Goal: Transaction & Acquisition: Purchase product/service

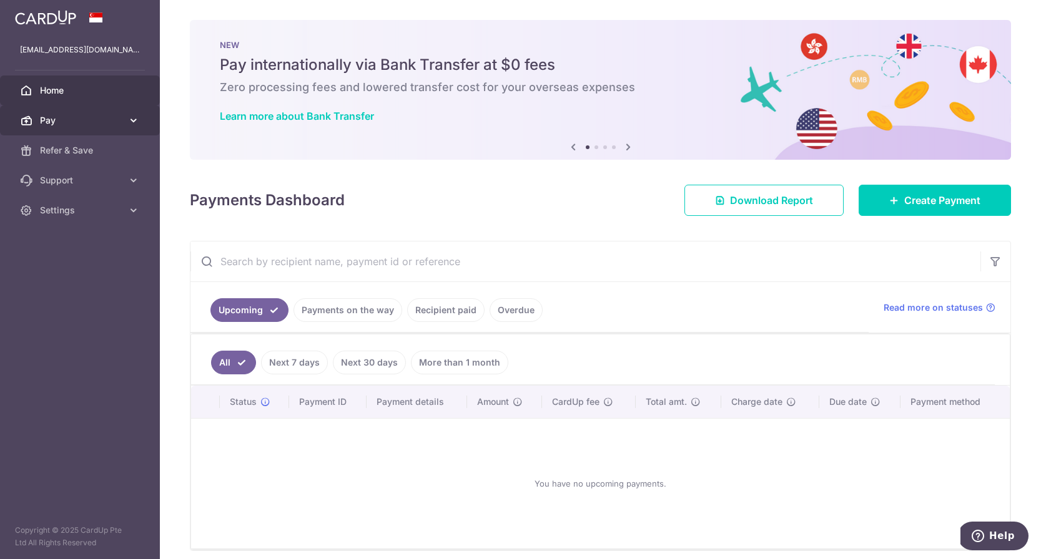
click at [85, 117] on span "Pay" at bounding box center [81, 120] width 82 height 12
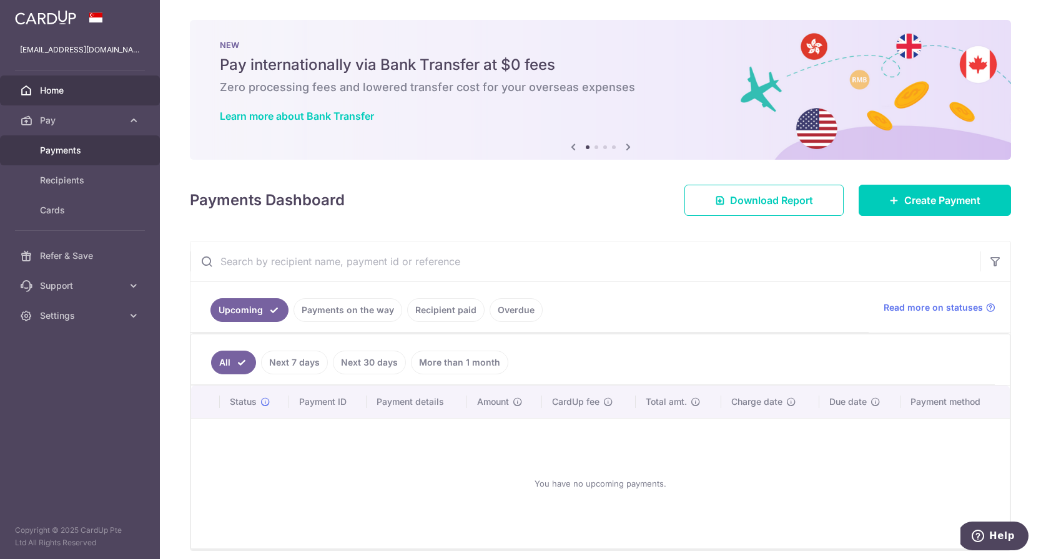
click at [67, 158] on link "Payments" at bounding box center [80, 150] width 160 height 30
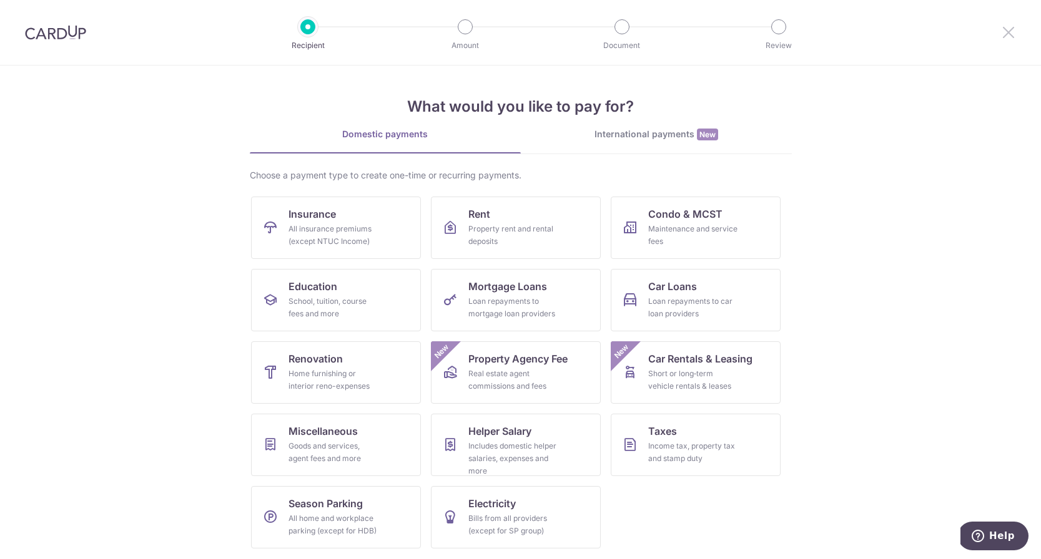
click at [1005, 33] on icon at bounding box center [1008, 32] width 15 height 16
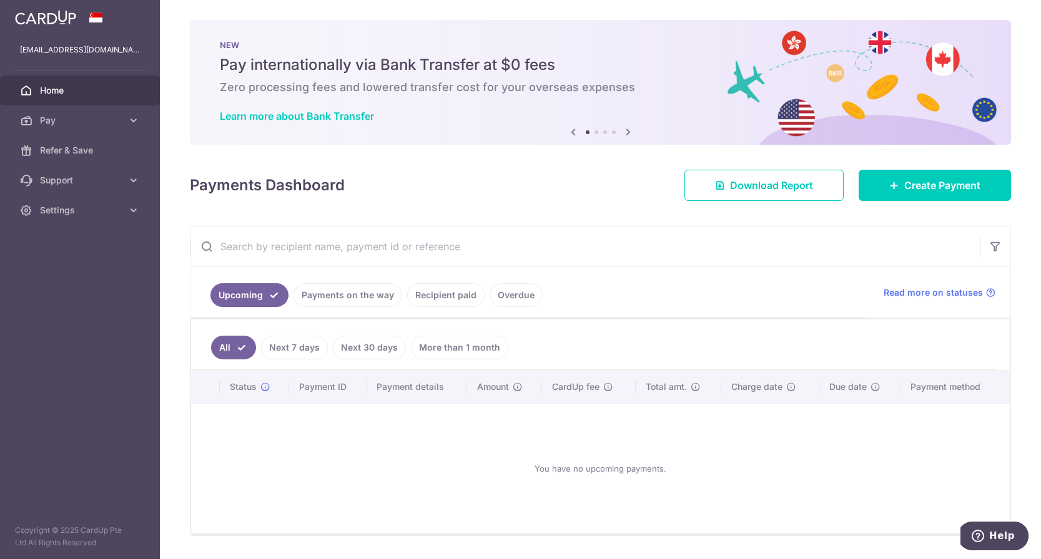
click at [446, 295] on link "Recipient paid" at bounding box center [445, 295] width 77 height 24
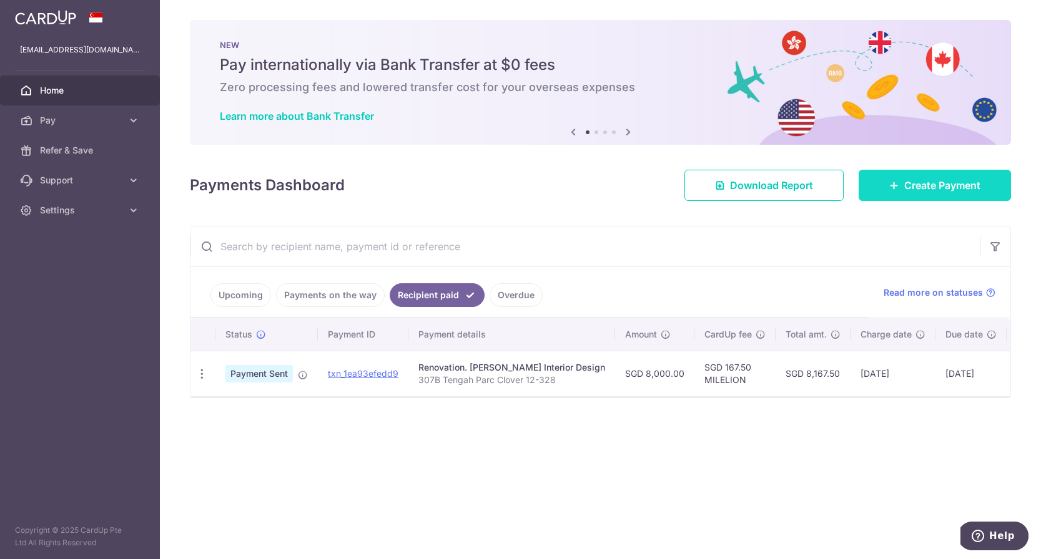
click at [949, 195] on link "Create Payment" at bounding box center [934, 185] width 152 height 31
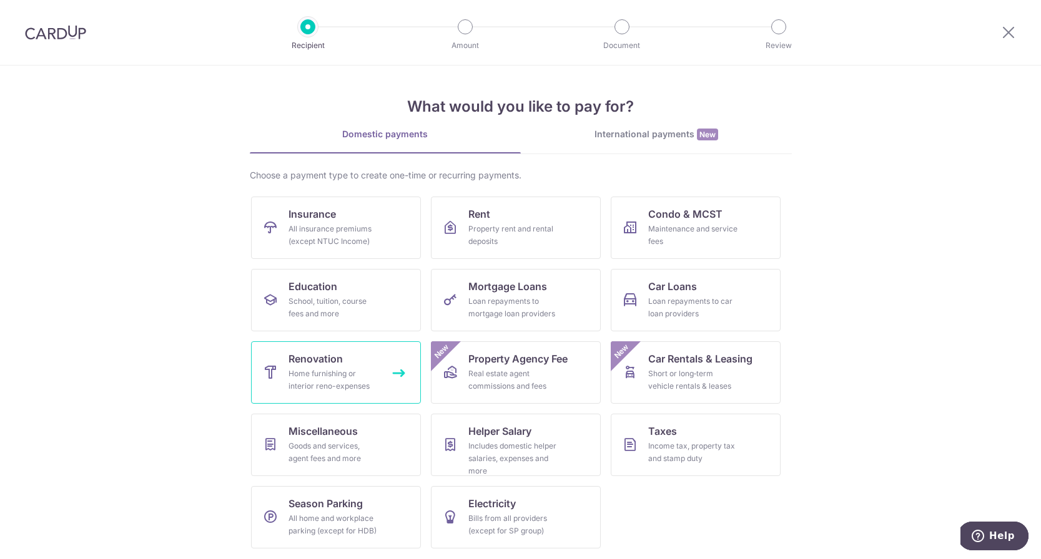
click at [378, 386] on link "Renovation Home furnishing or interior reno-expenses" at bounding box center [336, 372] width 170 height 62
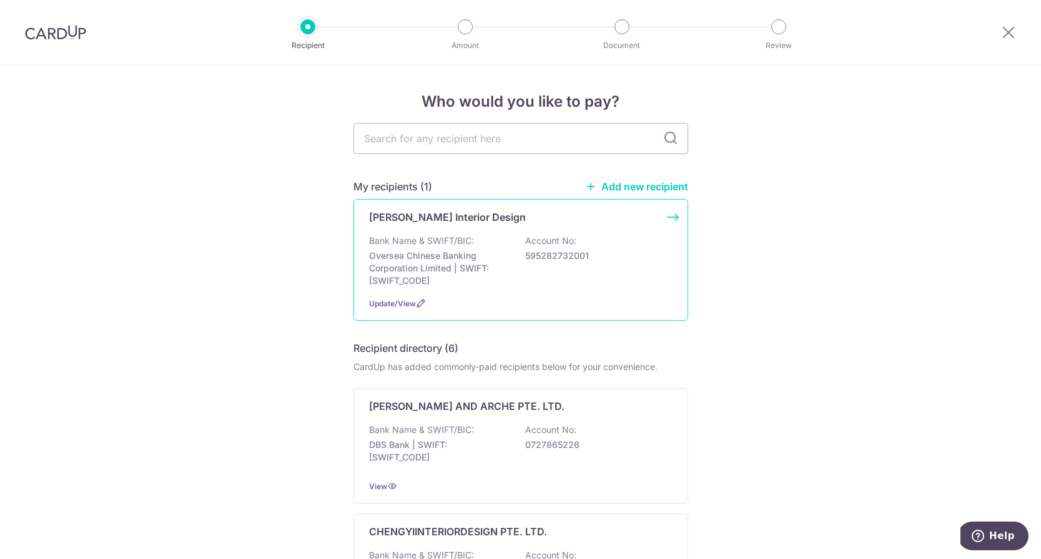
click at [629, 281] on div "Bank Name & SWIFT/BIC: Oversea Chinese Banking Corporation Limited | SWIFT: OCB…" at bounding box center [520, 261] width 303 height 52
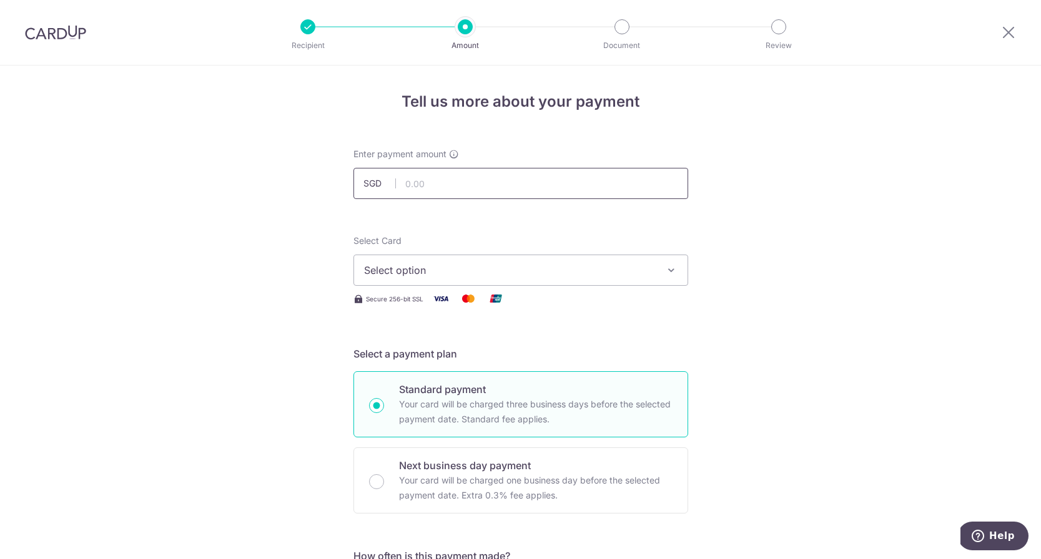
click at [507, 184] on input "text" at bounding box center [520, 183] width 335 height 31
type input "4,000.00"
click at [640, 275] on span "Select option" at bounding box center [509, 270] width 291 height 15
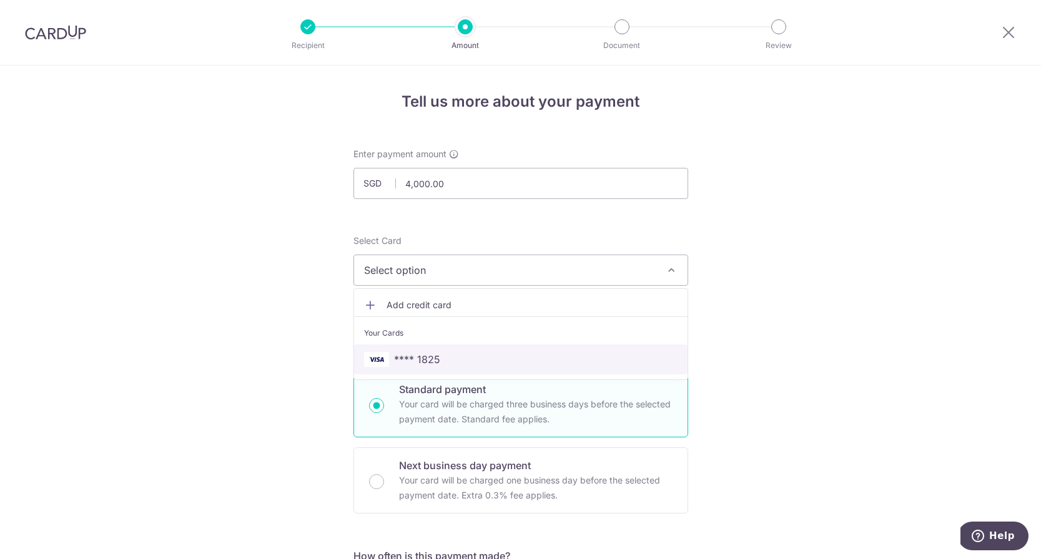
click at [490, 357] on span "**** 1825" at bounding box center [520, 359] width 313 height 15
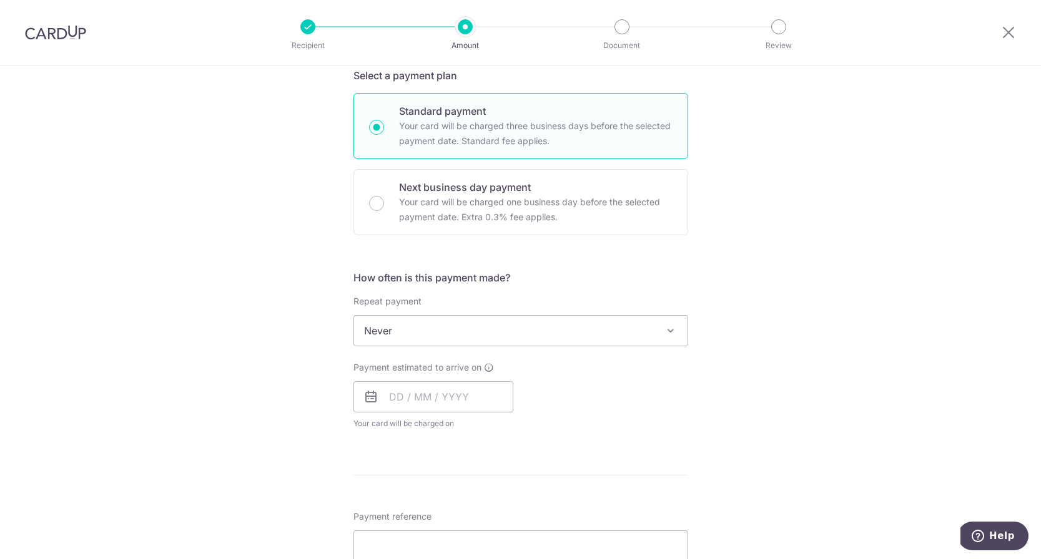
scroll to position [311, 0]
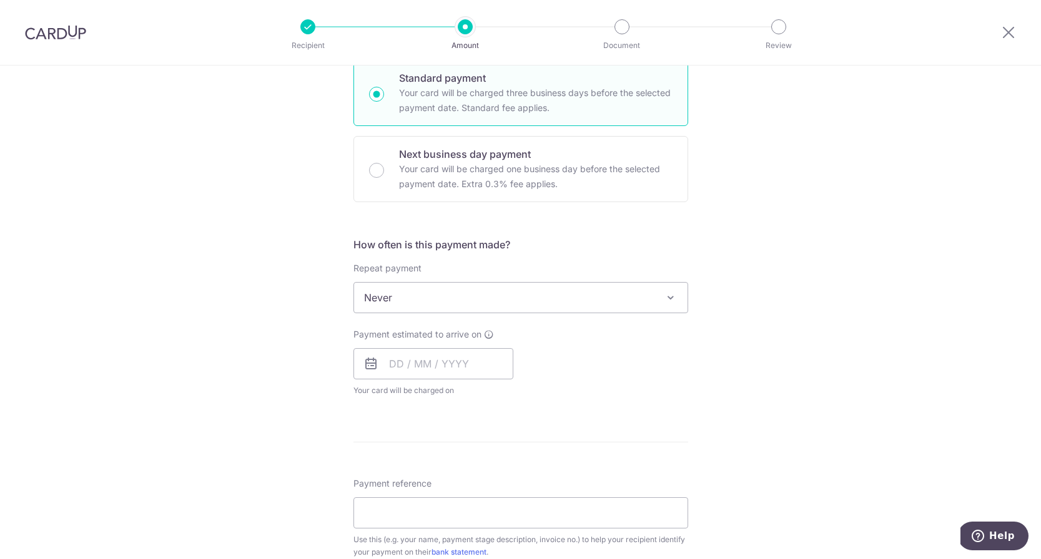
click at [670, 304] on span at bounding box center [670, 297] width 15 height 15
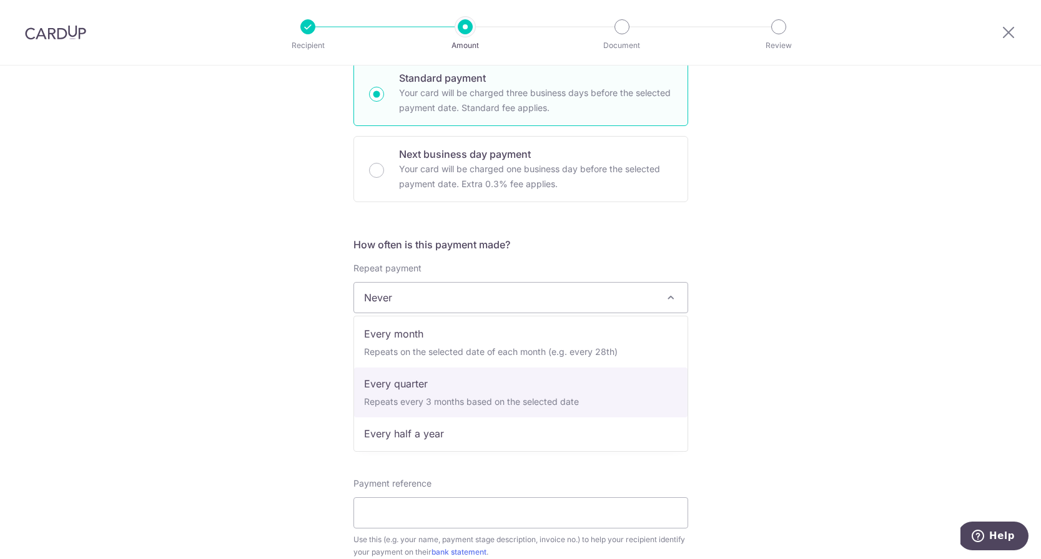
scroll to position [0, 0]
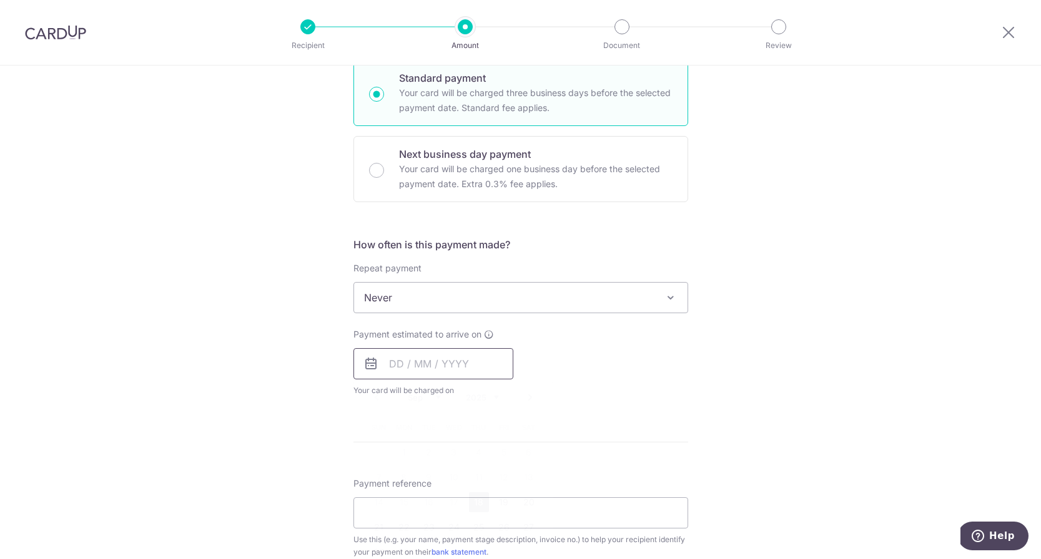
click at [393, 366] on input "text" at bounding box center [433, 363] width 160 height 31
click at [477, 496] on link "18" at bounding box center [479, 502] width 20 height 20
type input "[DATE]"
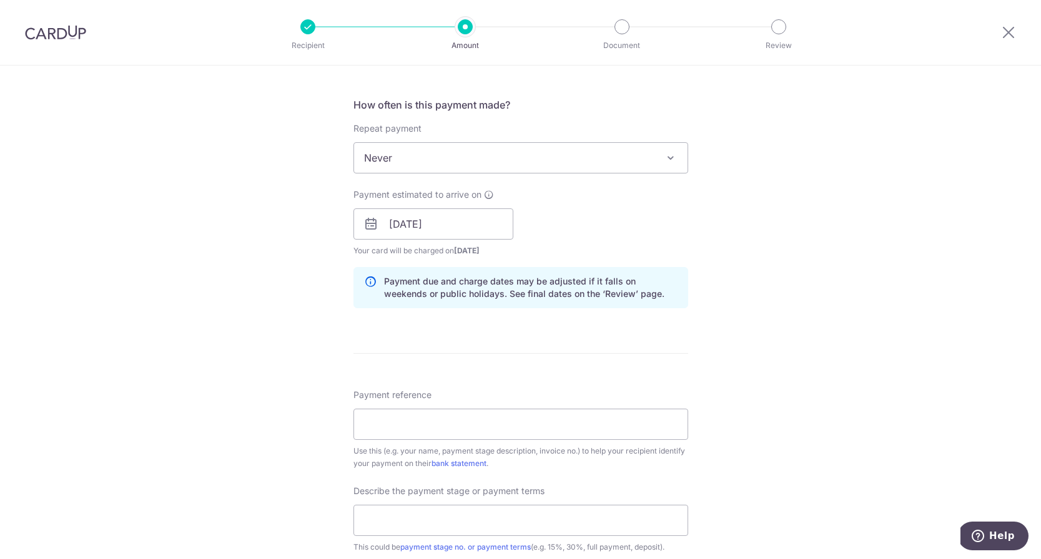
scroll to position [547, 0]
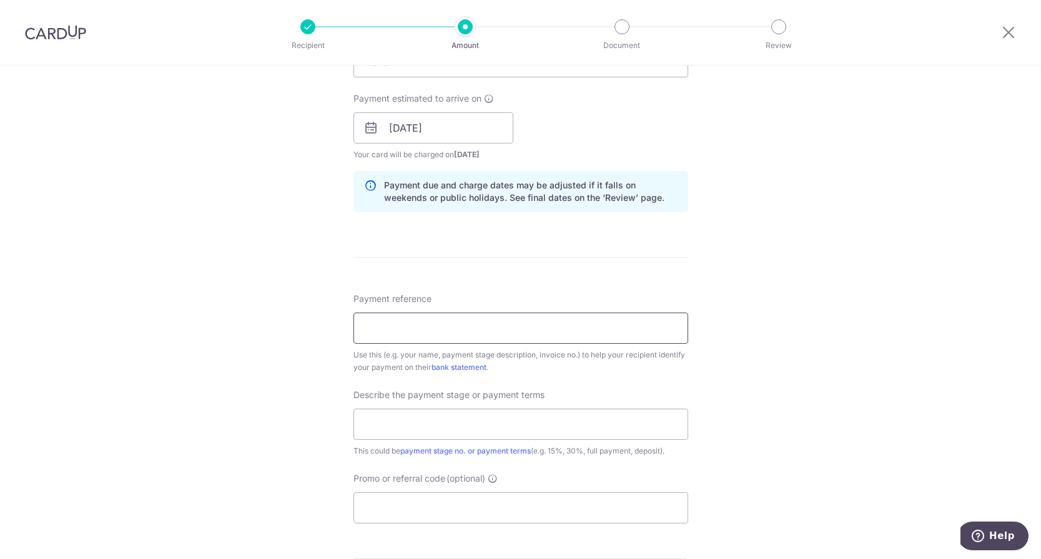
click at [511, 318] on input "Payment reference" at bounding box center [520, 328] width 335 height 31
type input "307B Tengah Parc Clover 12-328"
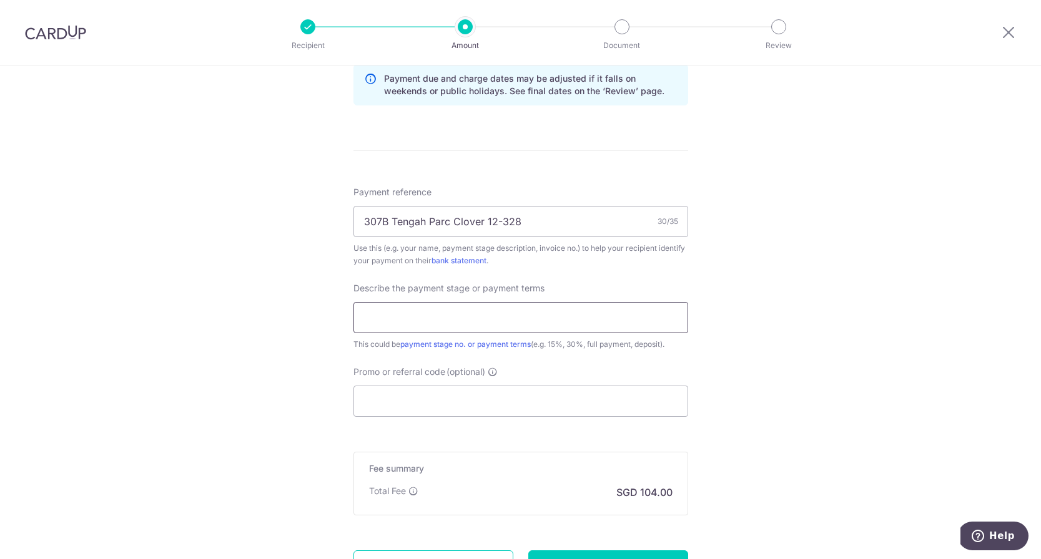
click at [443, 327] on input "text" at bounding box center [520, 317] width 335 height 31
type input "4th Payment"
click at [526, 393] on input "Promo or referral code (optional)" at bounding box center [520, 401] width 335 height 31
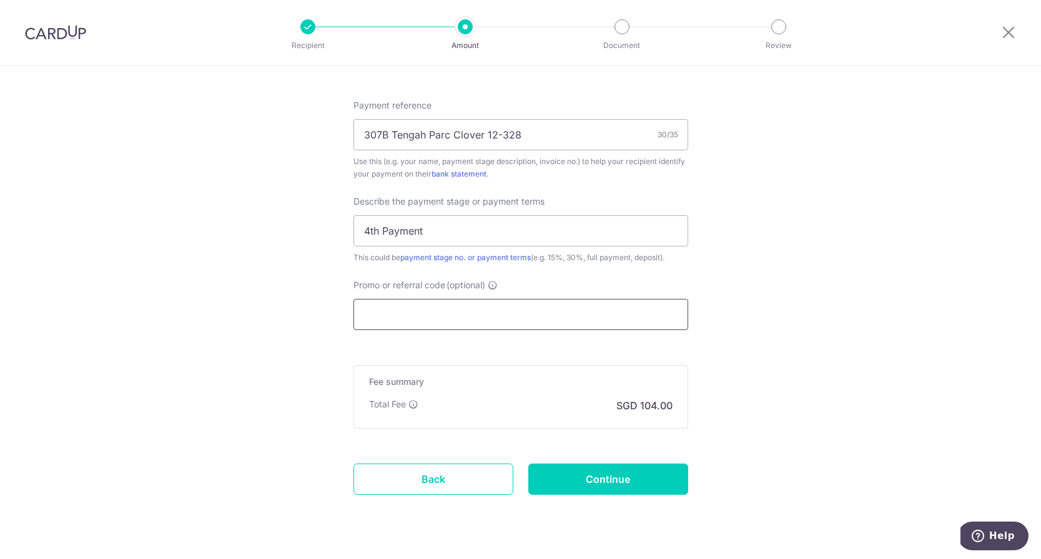
scroll to position [770, 0]
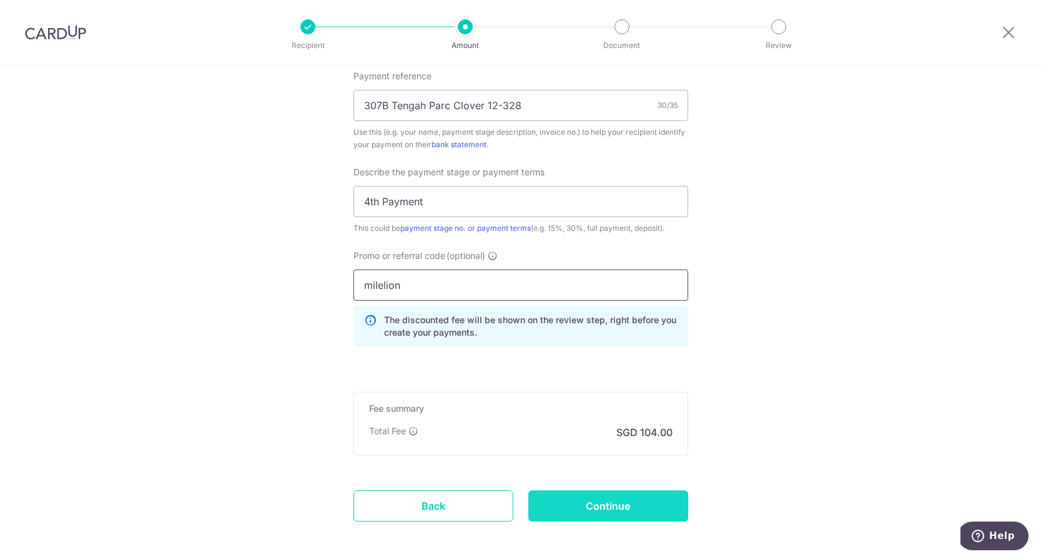
type input "milelion"
click at [675, 507] on input "Continue" at bounding box center [608, 506] width 160 height 31
type input "Create Schedule"
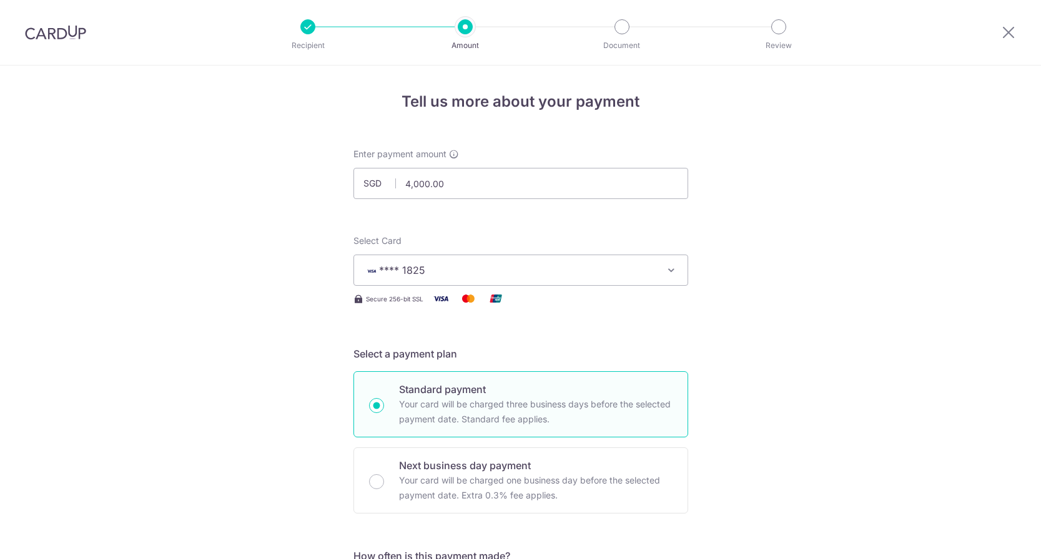
scroll to position [844, 0]
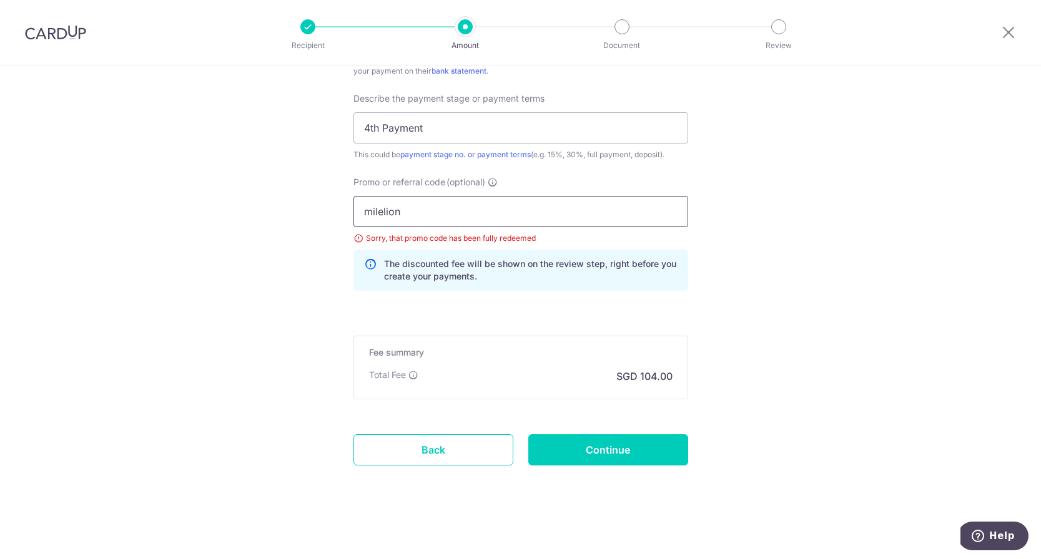
click at [431, 222] on input "milelion" at bounding box center [520, 211] width 335 height 31
type input "m"
type input "RENO25ONE"
click at [640, 460] on input "Continue" at bounding box center [608, 450] width 160 height 31
type input "Update Schedule"
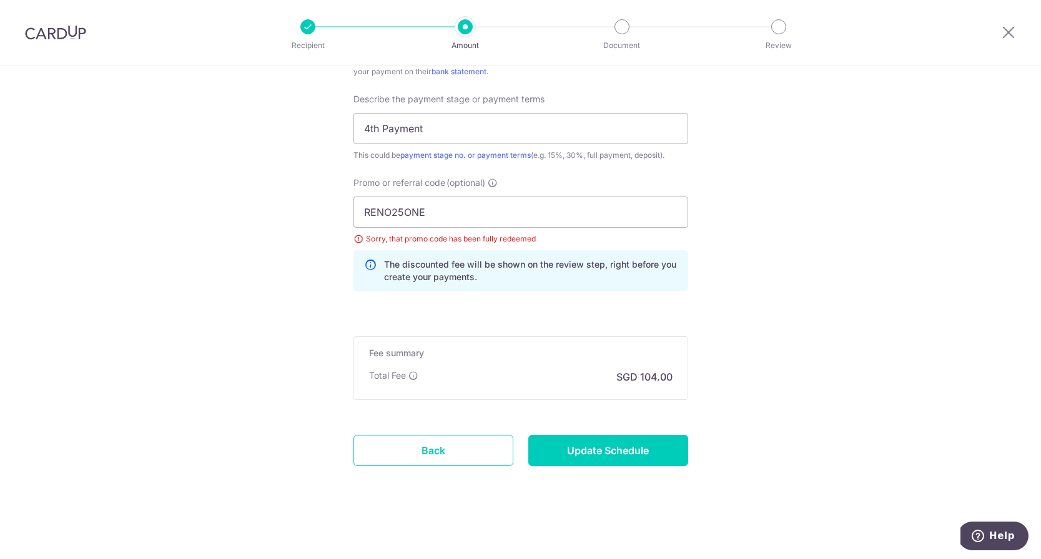
scroll to position [843, 0]
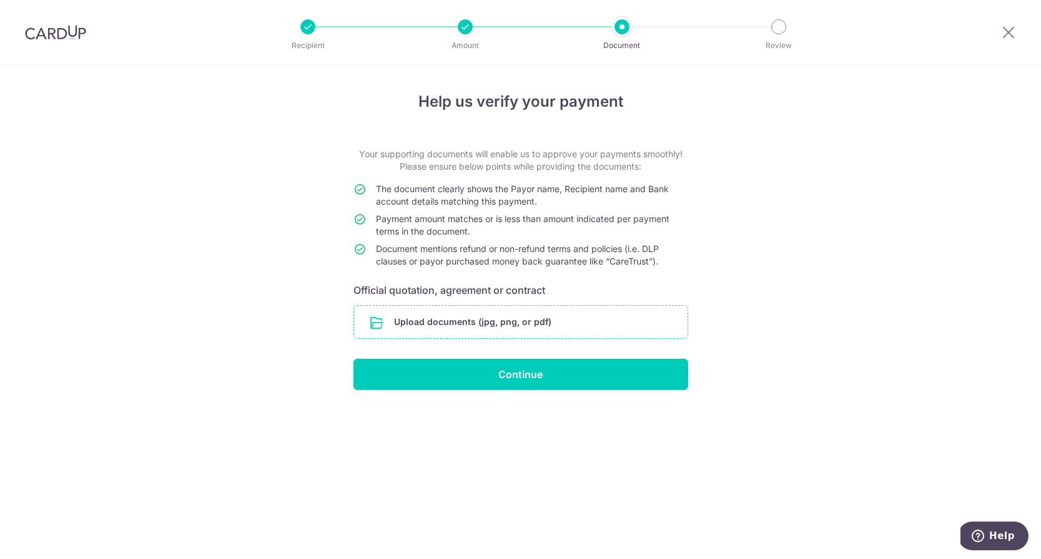
click at [504, 327] on input "file" at bounding box center [520, 322] width 333 height 32
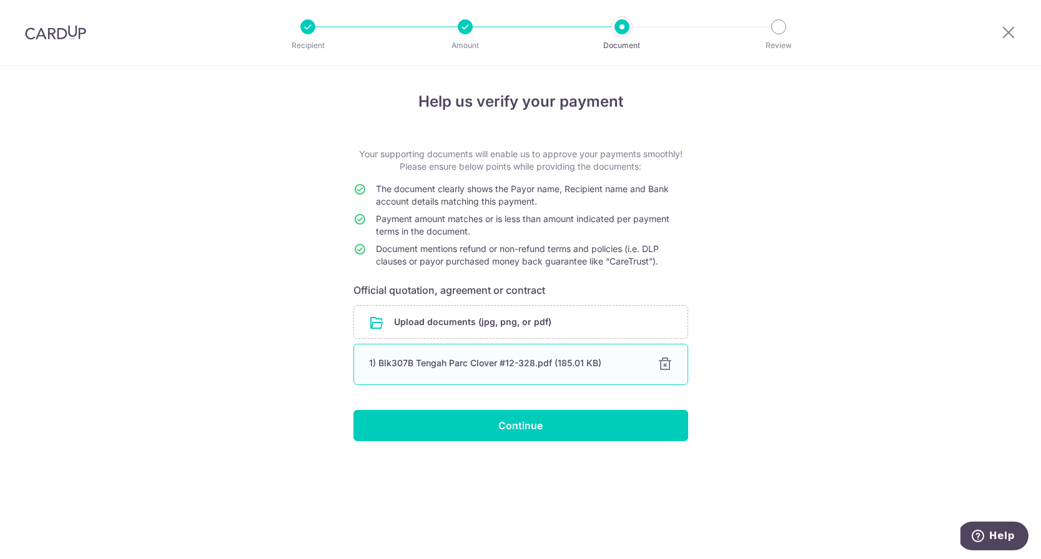
click at [569, 365] on div "1) Blk307B Tengah Parc Clover #12-328.pdf (185.01 KB)" at bounding box center [505, 363] width 273 height 12
click at [540, 362] on div "1) Blk307B Tengah Parc Clover #12-328.pdf (185.01 KB)" at bounding box center [505, 363] width 273 height 12
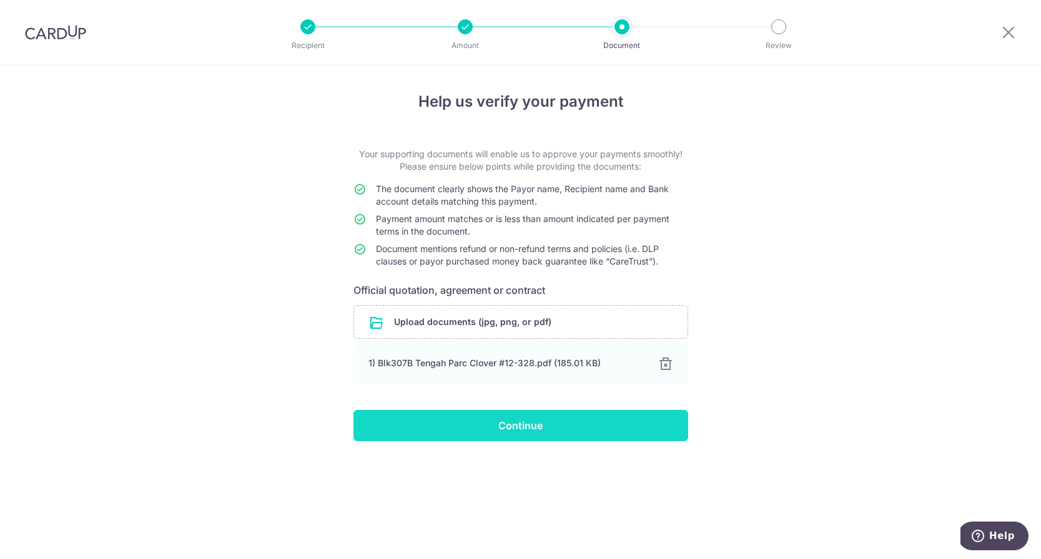
click at [583, 428] on input "Continue" at bounding box center [520, 425] width 335 height 31
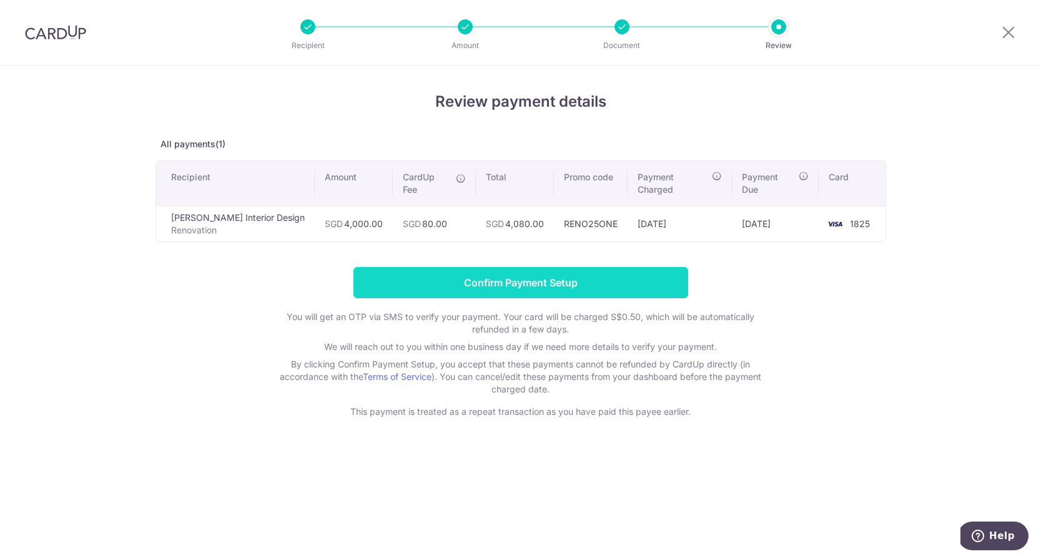
click at [566, 272] on input "Confirm Payment Setup" at bounding box center [520, 282] width 335 height 31
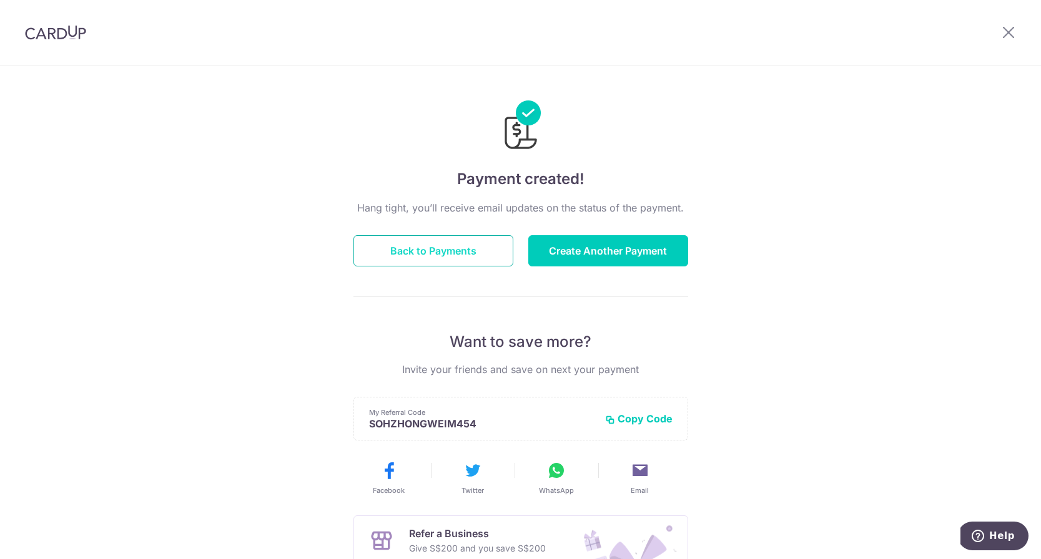
click at [469, 258] on button "Back to Payments" at bounding box center [433, 250] width 160 height 31
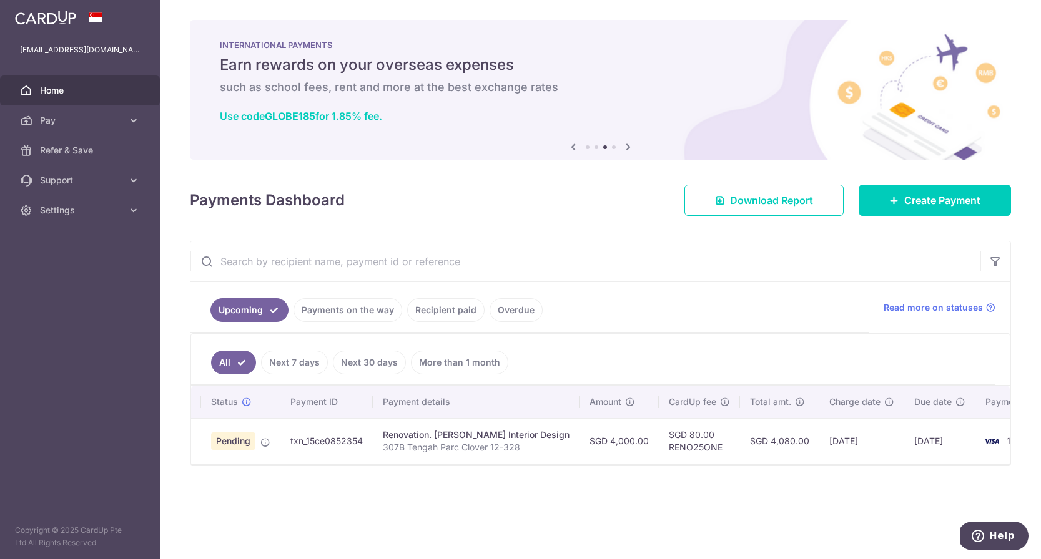
scroll to position [0, 14]
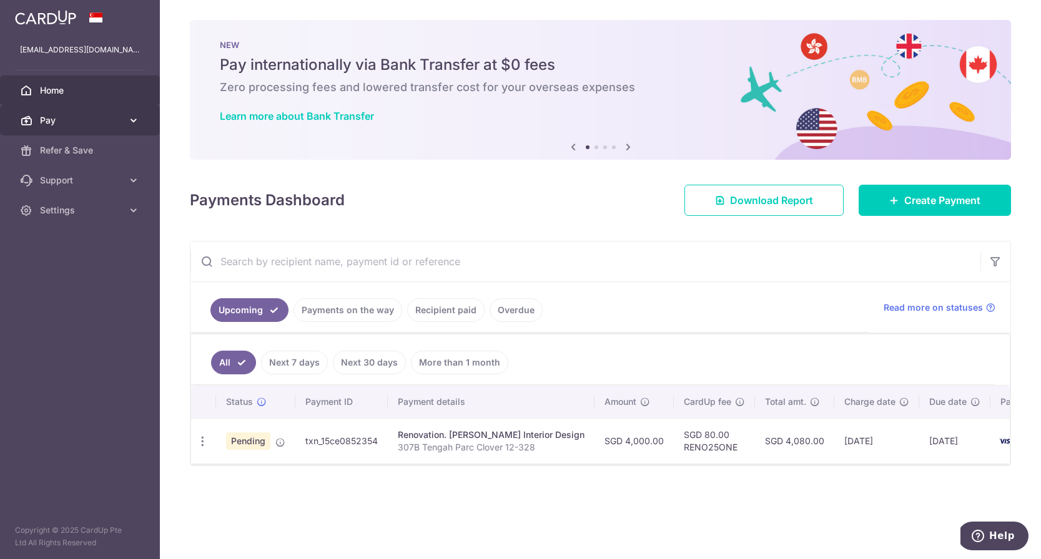
click at [61, 119] on span "Pay" at bounding box center [81, 120] width 82 height 12
